Goal: Check status: Check status

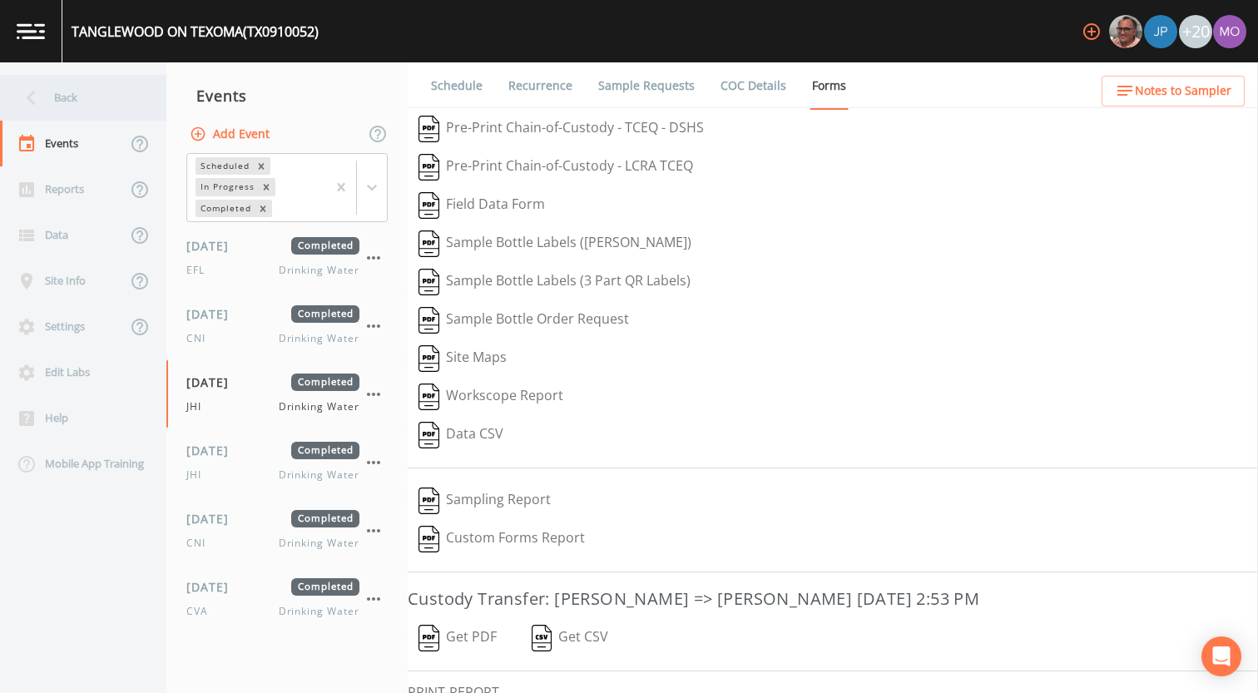
drag, startPoint x: 0, startPoint y: 0, endPoint x: 77, endPoint y: 95, distance: 121.9
click at [77, 95] on div "Back" at bounding box center [75, 98] width 150 height 46
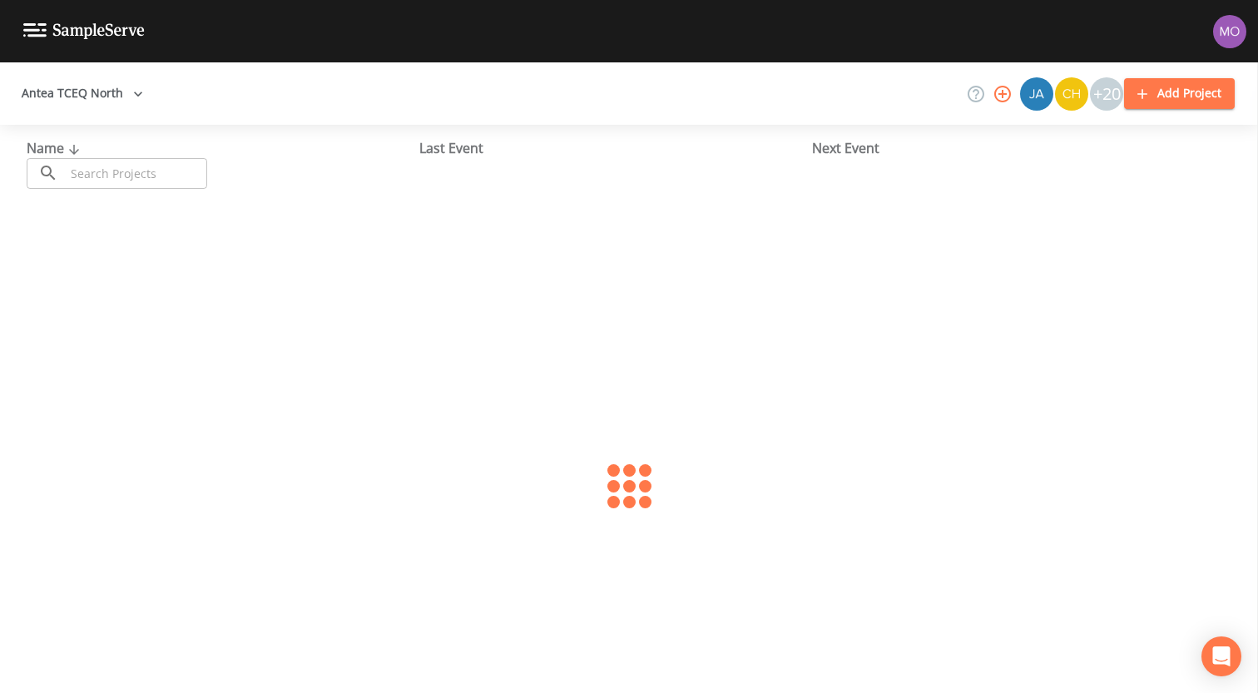
click at [92, 176] on input "text" at bounding box center [136, 173] width 142 height 31
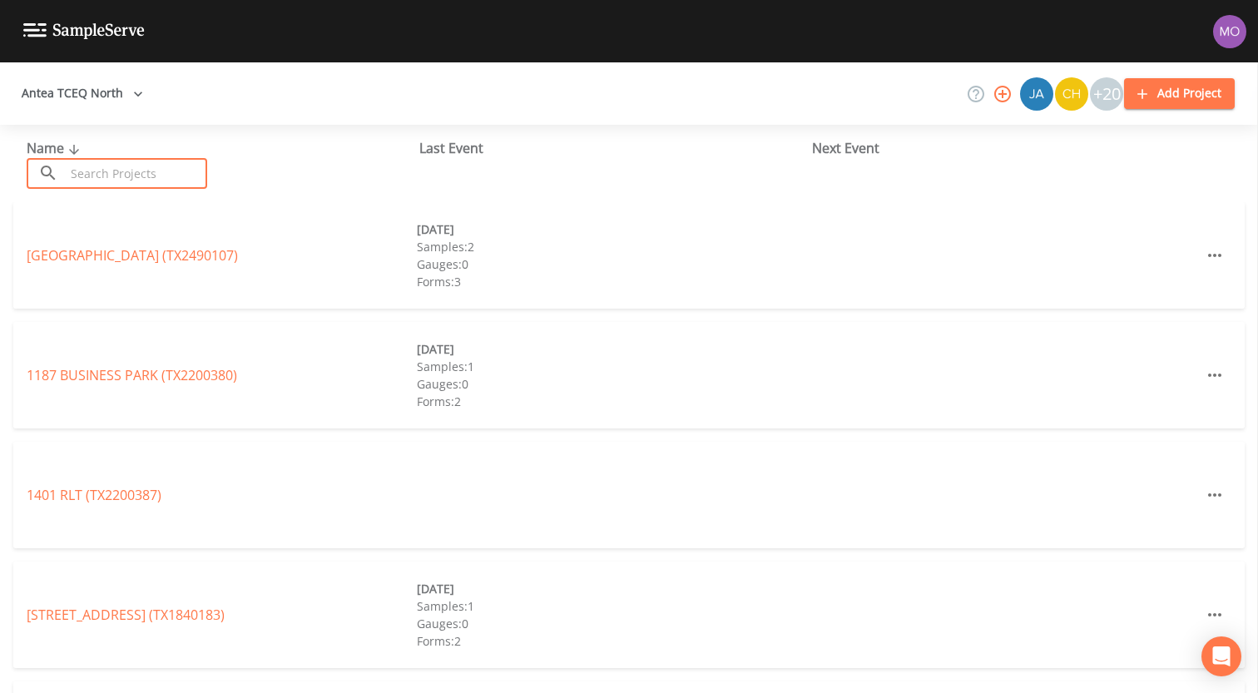
paste input "TX1160003"
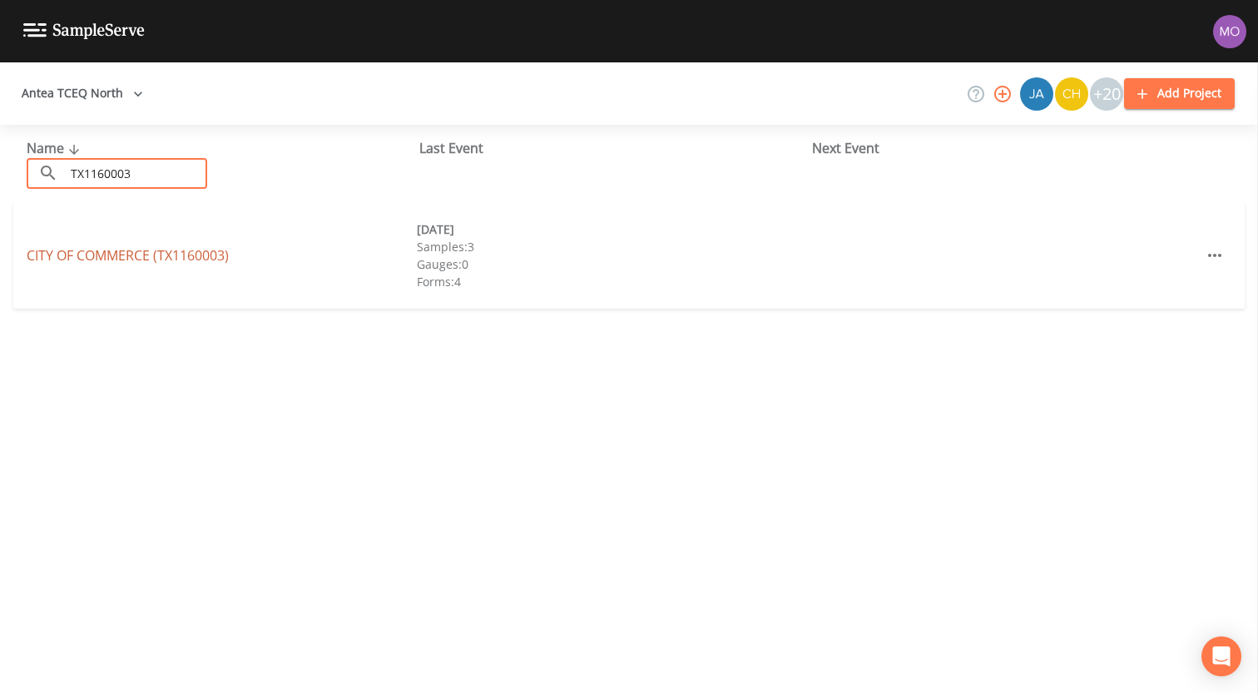
type input "TX1160003"
click at [135, 253] on link "CITY OF COMMERCE (TX1160003)" at bounding box center [128, 255] width 202 height 18
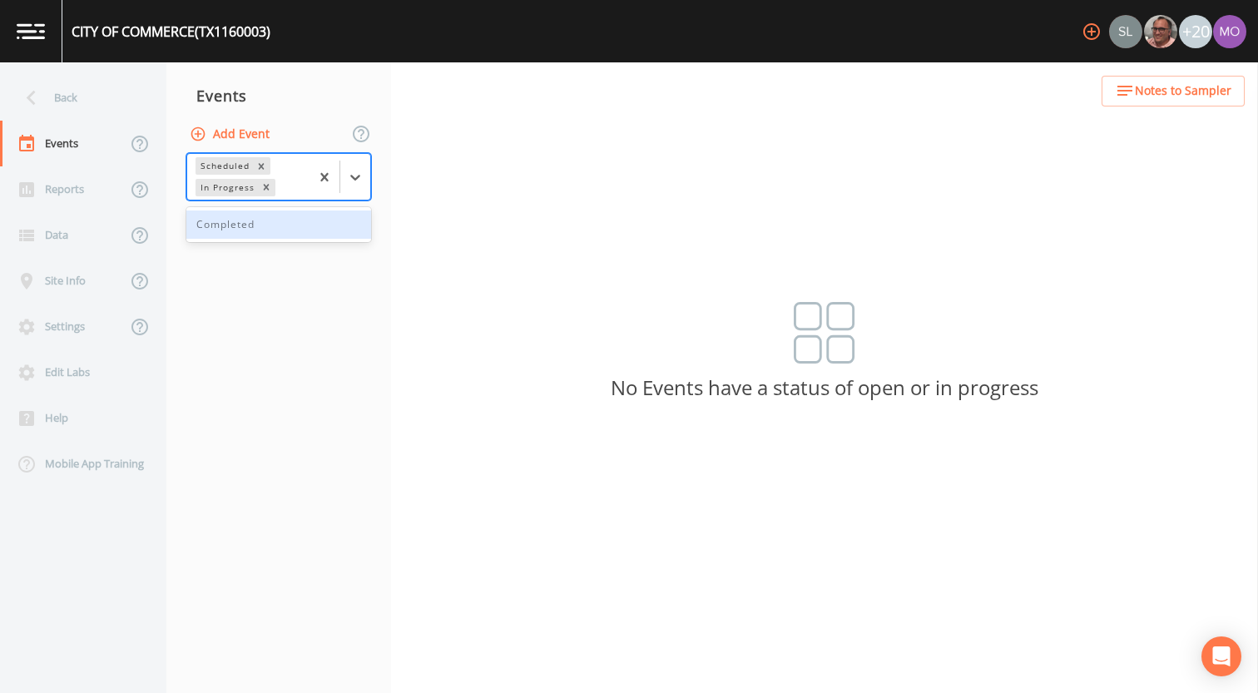
click at [238, 184] on div "In Progress" at bounding box center [227, 187] width 62 height 17
click at [235, 230] on div "Completed" at bounding box center [278, 224] width 185 height 28
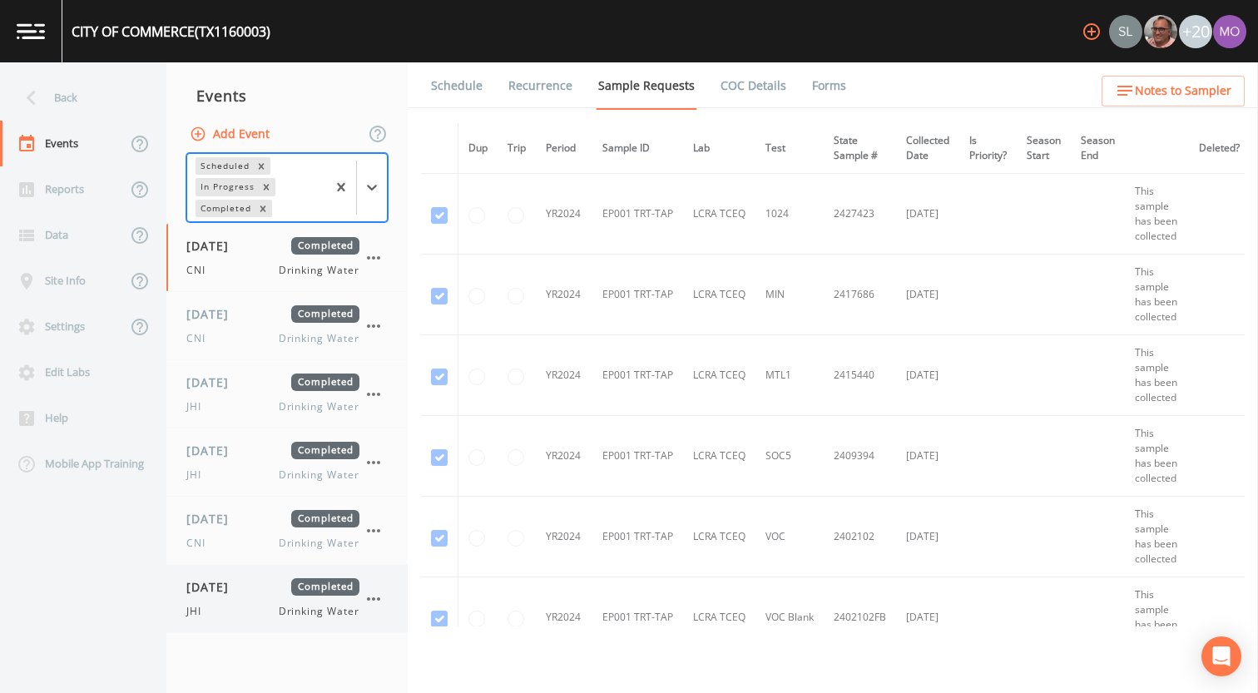
click at [225, 598] on div "[DATE] Completed JHI Drinking Water" at bounding box center [272, 598] width 173 height 41
click at [822, 85] on link "Forms" at bounding box center [829, 85] width 39 height 47
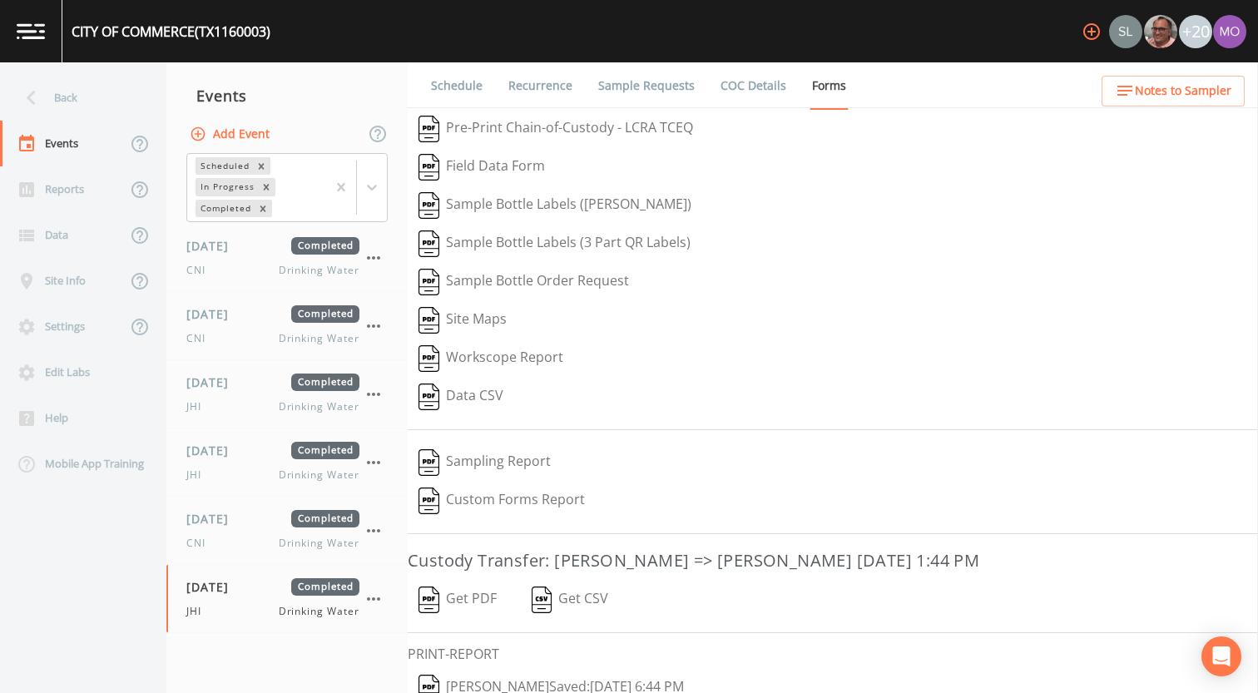
scroll to position [71, 0]
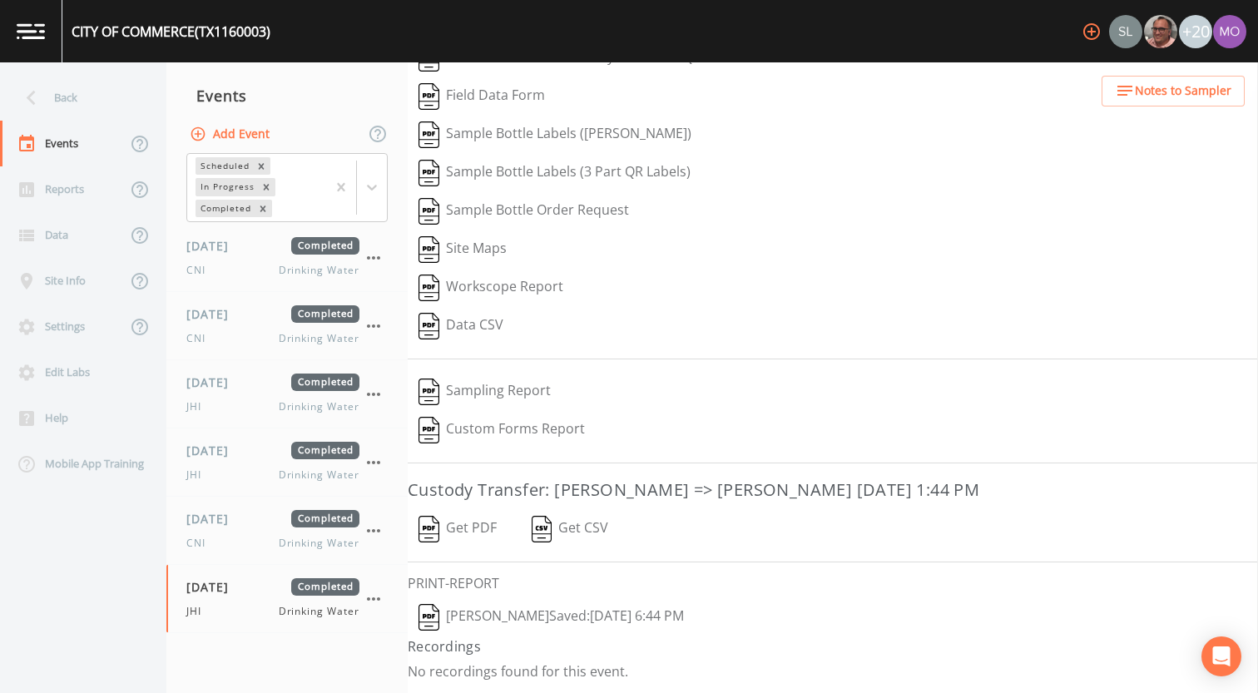
click at [423, 628] on img "button" at bounding box center [429, 617] width 21 height 27
click at [235, 534] on div "[DATE] Completed CNI Drinking Water" at bounding box center [272, 530] width 173 height 41
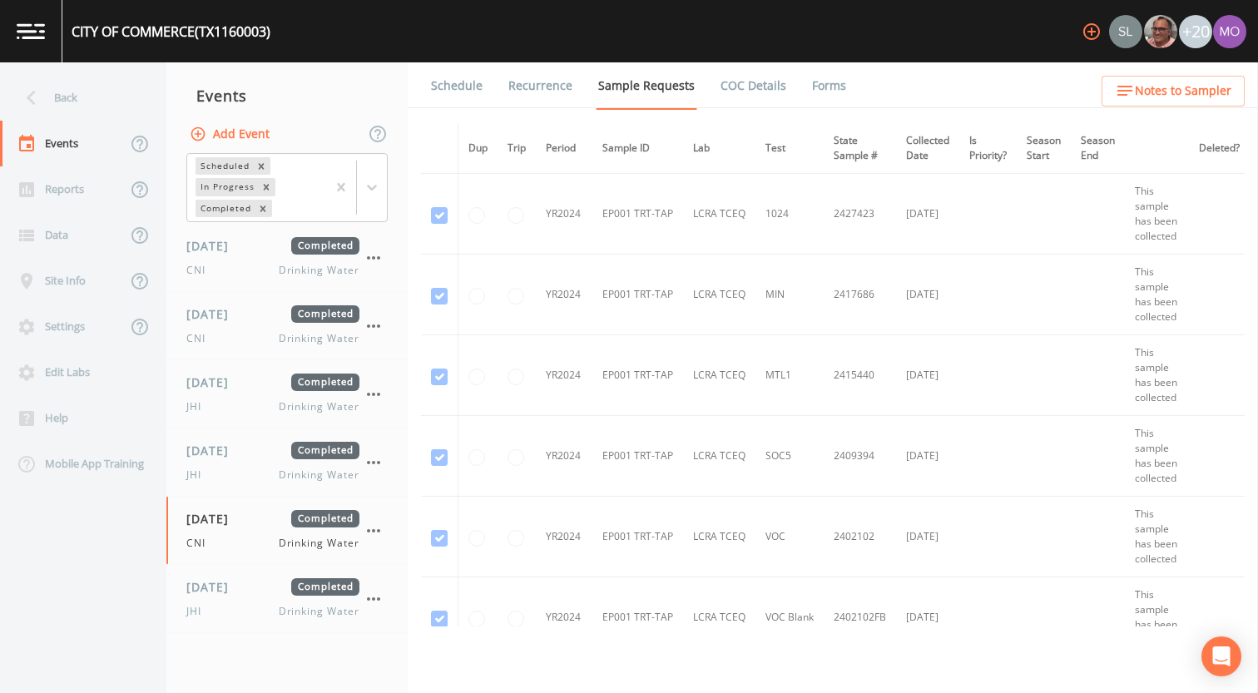
click at [821, 92] on link "Forms" at bounding box center [829, 85] width 39 height 47
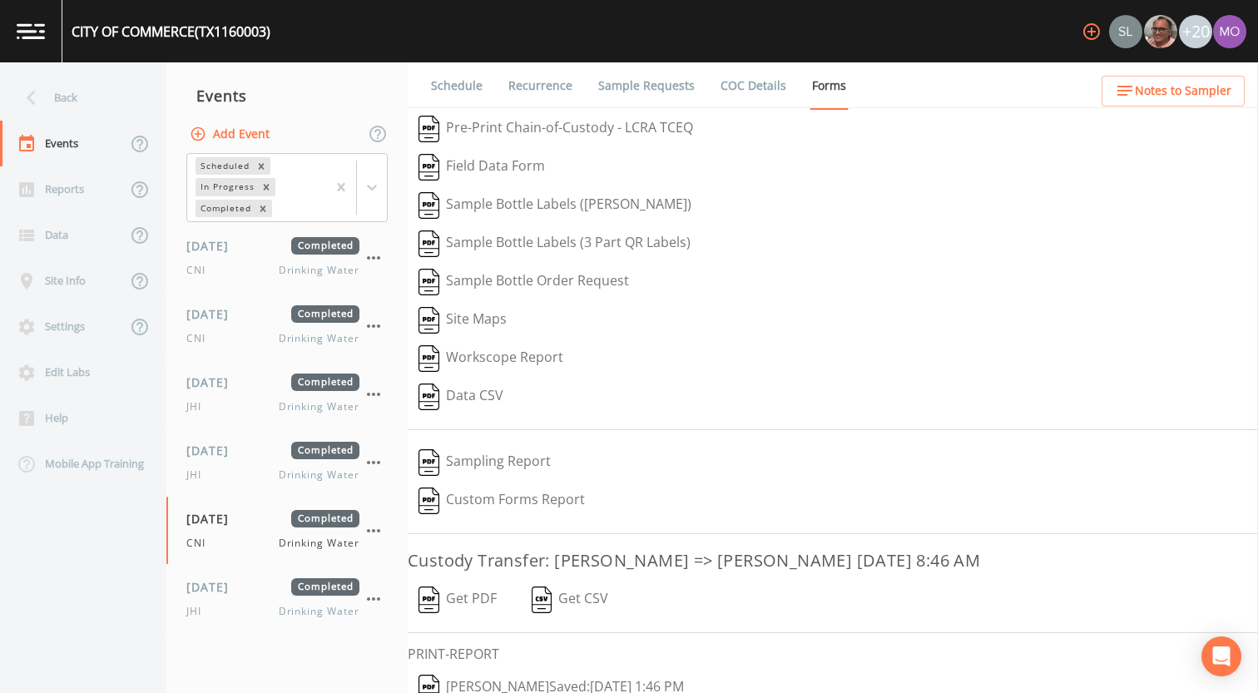
scroll to position [71, 0]
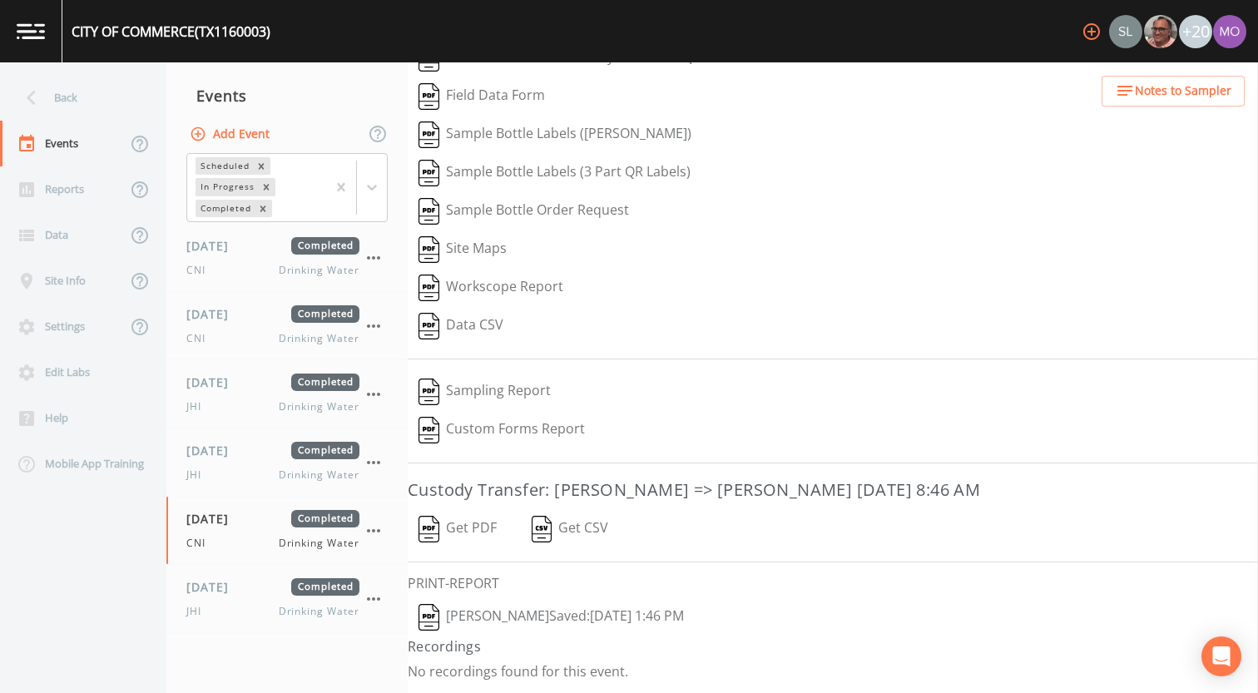
click at [432, 608] on img "button" at bounding box center [429, 617] width 21 height 27
click at [235, 448] on span "[DATE]" at bounding box center [213, 450] width 54 height 17
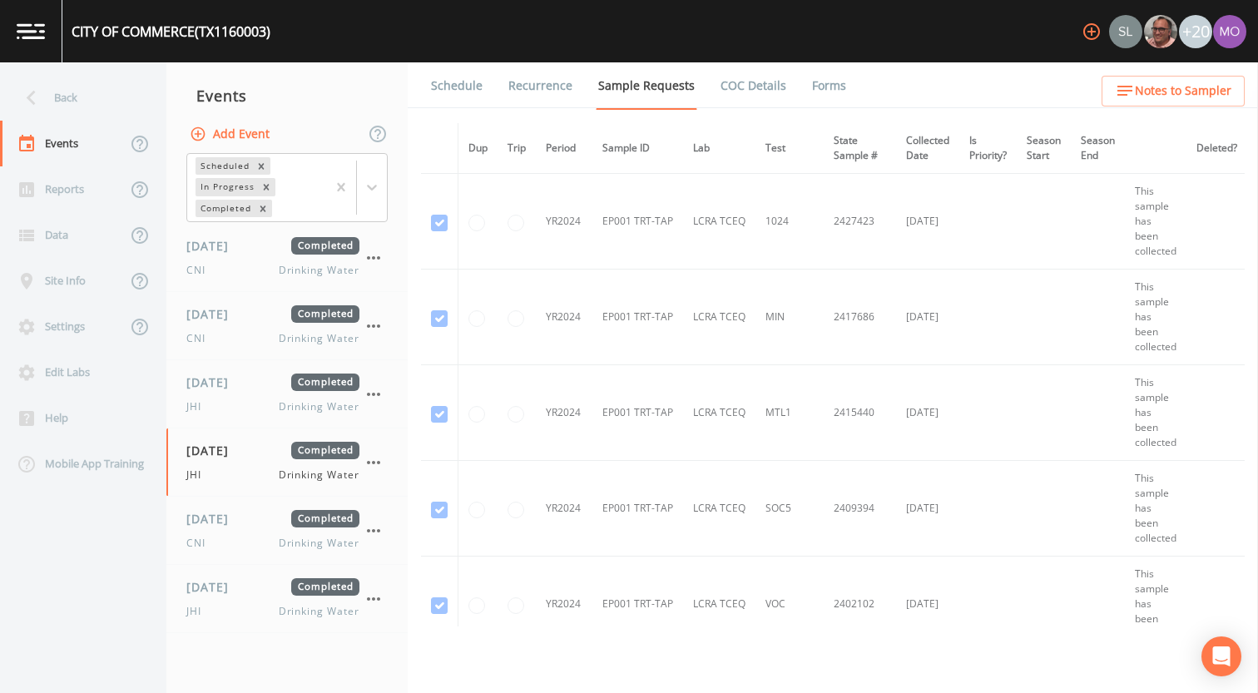
click at [813, 91] on link "Forms" at bounding box center [829, 85] width 39 height 47
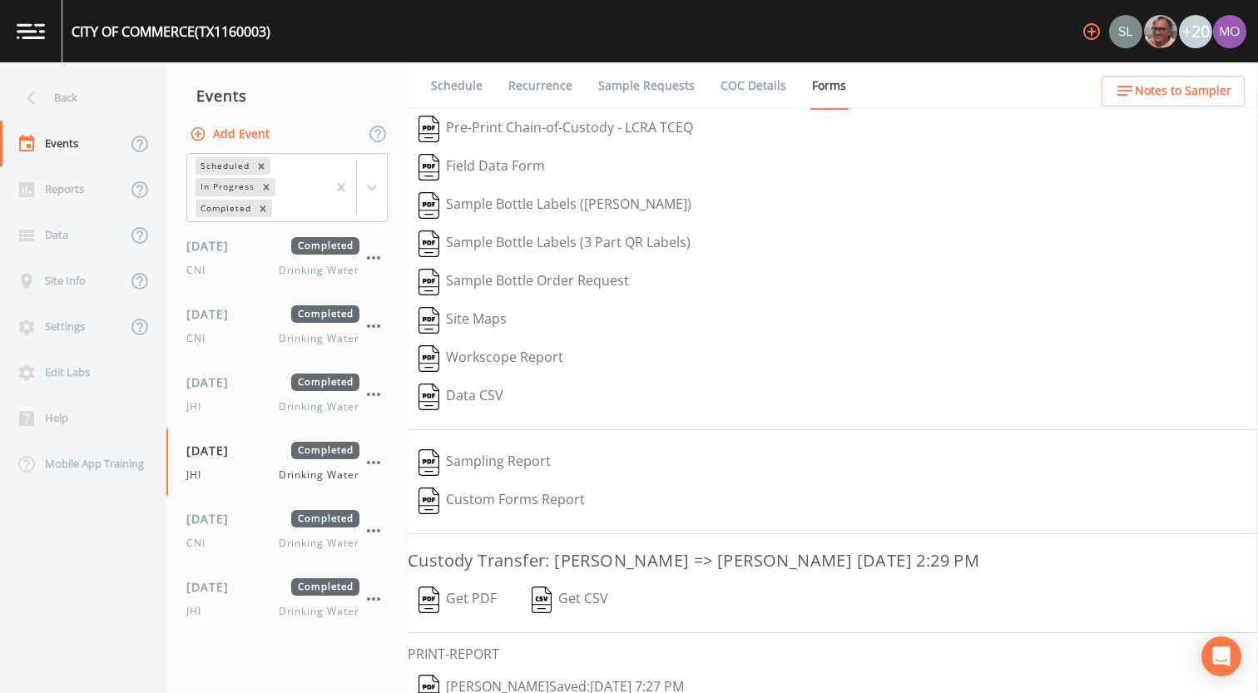
click at [428, 679] on img "button" at bounding box center [429, 688] width 21 height 27
